Goal: Obtain resource: Download file/media

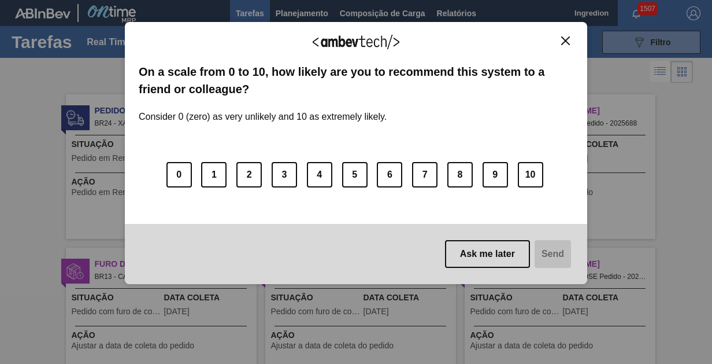
click at [565, 40] on img "Close" at bounding box center [565, 40] width 9 height 9
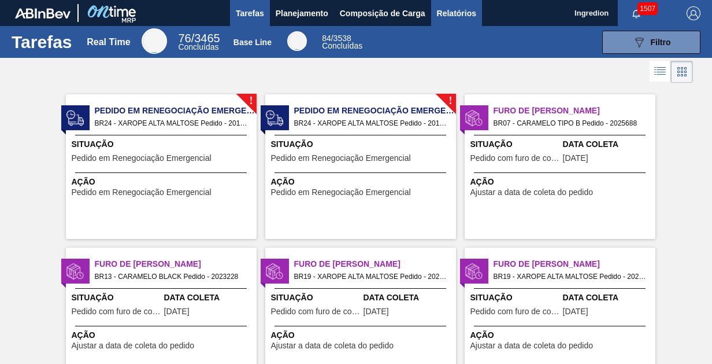
click at [456, 13] on span "Relatórios" at bounding box center [456, 13] width 39 height 14
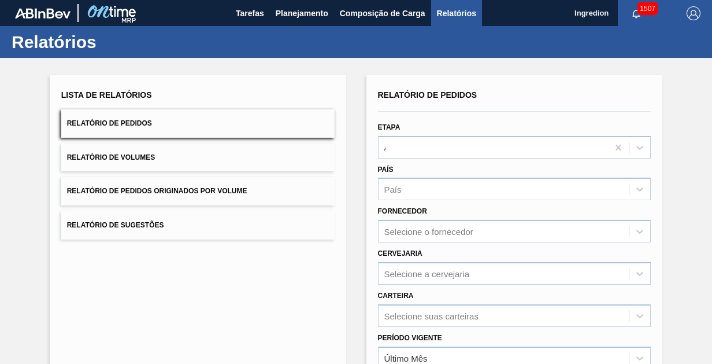
type input "Aguardando Faturamento"
type input "Xarope"
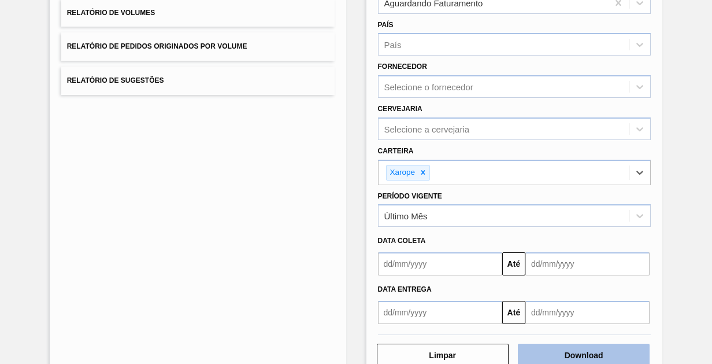
click at [582, 353] on button "Download" at bounding box center [584, 354] width 132 height 23
